Goal: Use online tool/utility: Utilize a website feature to perform a specific function

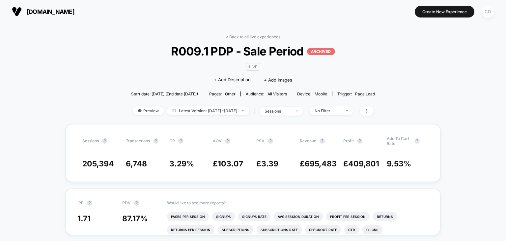
click at [492, 11] on div "CD" at bounding box center [487, 11] width 13 height 13
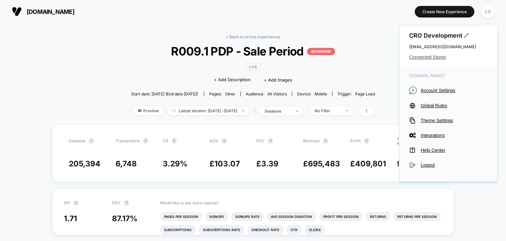
click at [426, 59] on span "Connected Stores" at bounding box center [448, 56] width 78 height 5
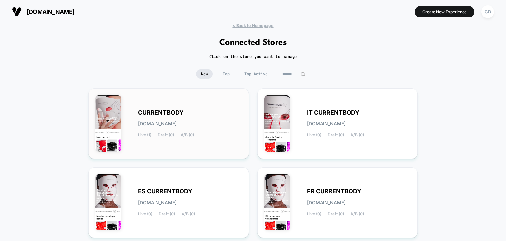
click at [168, 114] on span "CURRENTBODY" at bounding box center [160, 112] width 45 height 5
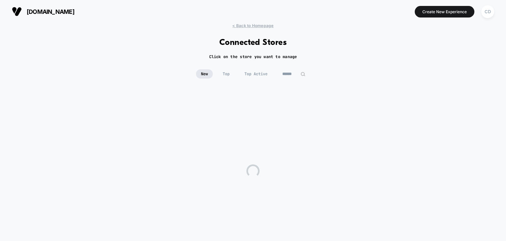
click at [168, 114] on div at bounding box center [253, 170] width 506 height 165
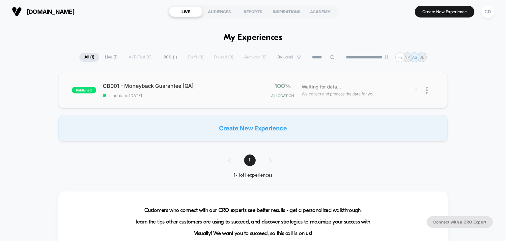
click at [417, 89] on icon at bounding box center [415, 90] width 5 height 5
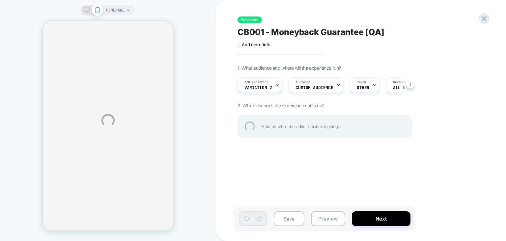
click at [277, 85] on div "HOMEPAGE Published CB001 - Moneyback Guarantee [QA] Click to edit experience de…" at bounding box center [253, 120] width 506 height 241
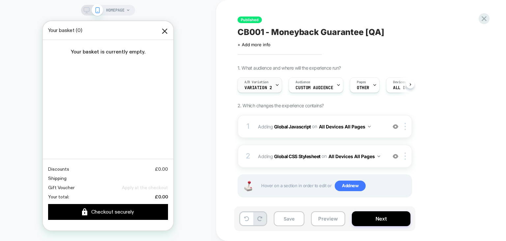
click at [276, 84] on icon at bounding box center [277, 85] width 4 height 4
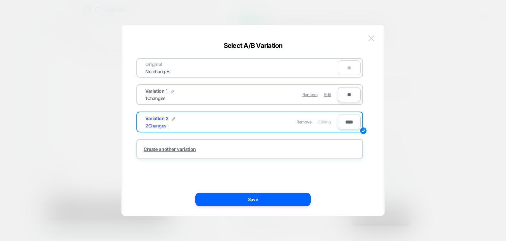
click at [372, 34] on button at bounding box center [371, 38] width 10 height 10
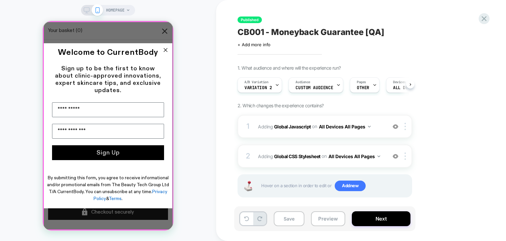
click at [88, 210] on div "Close dialog Welcome to CurrentBody Sign up to be the first to know about clini…" at bounding box center [108, 125] width 130 height 209
